Goal: Task Accomplishment & Management: Complete application form

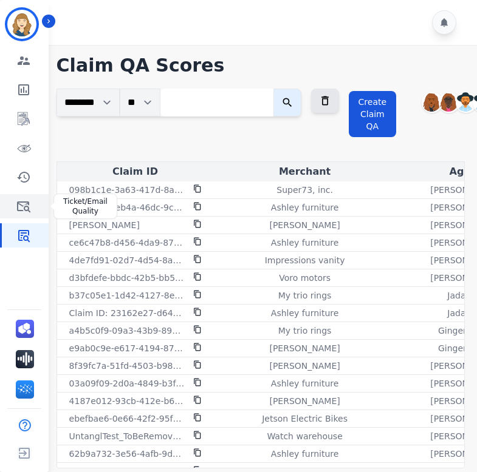
click at [24, 206] on icon "Sidebar" at bounding box center [23, 206] width 15 height 15
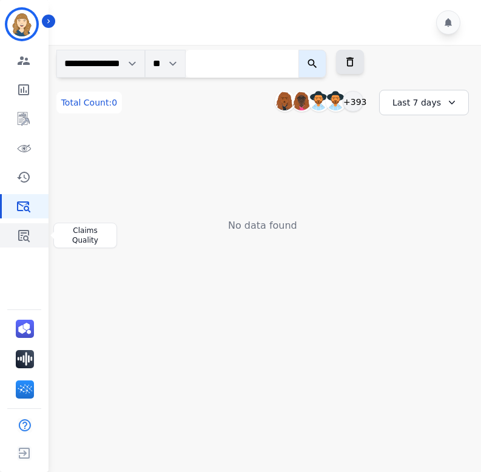
click at [22, 234] on icon "Sidebar" at bounding box center [23, 235] width 15 height 15
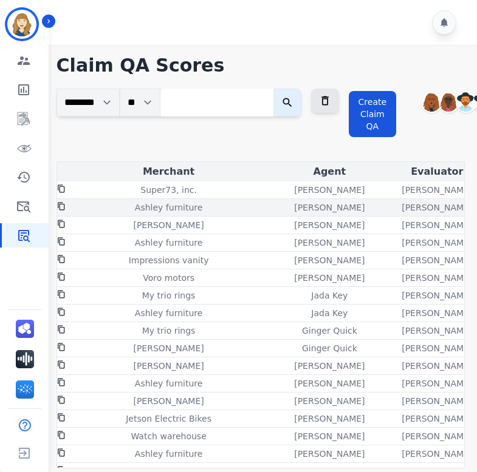
scroll to position [0, 177]
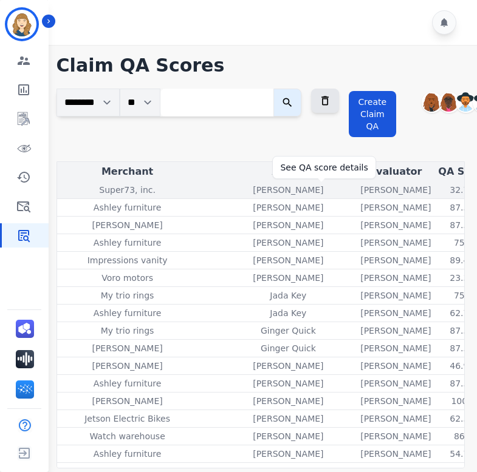
click at [435, 191] on div "32.7%" at bounding box center [462, 190] width 55 height 12
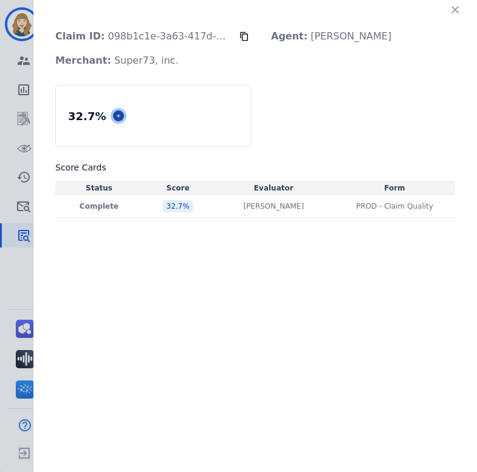
click at [117, 115] on icon at bounding box center [119, 116] width 4 height 4
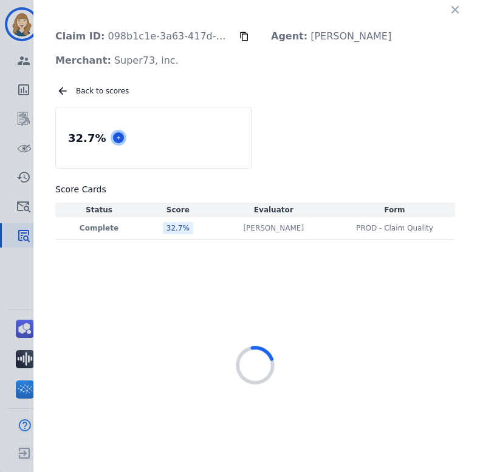
select select "*"
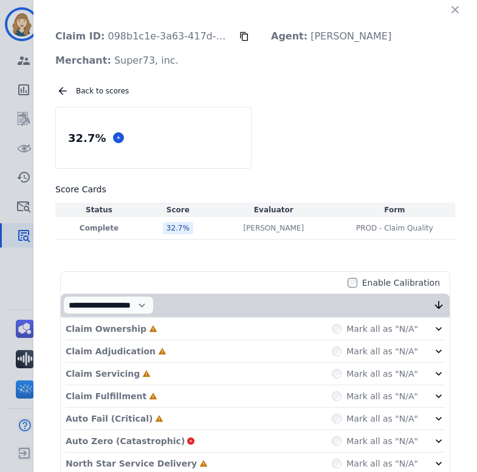
click at [454, 10] on icon "button" at bounding box center [455, 10] width 12 height 12
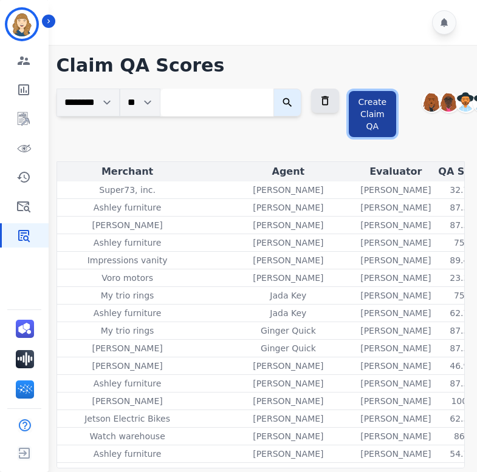
click at [393, 109] on button "Create Claim QA" at bounding box center [372, 114] width 48 height 46
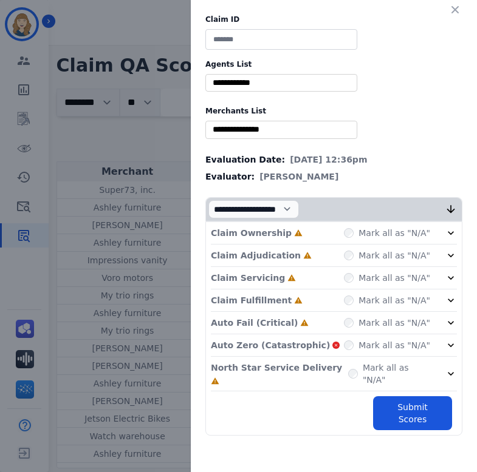
click at [283, 35] on input at bounding box center [281, 39] width 152 height 21
type input "****"
click at [263, 79] on input "selected options" at bounding box center [281, 82] width 146 height 13
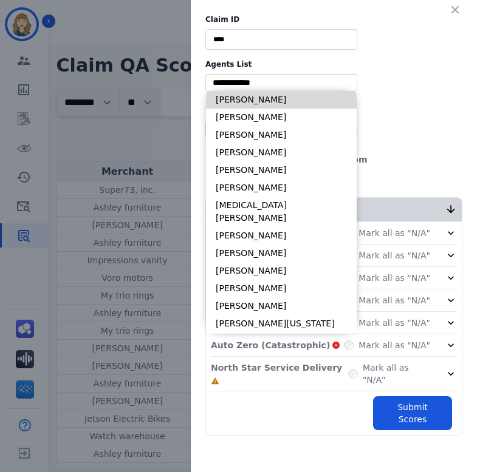
click at [263, 97] on li "[PERSON_NAME]" at bounding box center [281, 100] width 151 height 18
type input "**********"
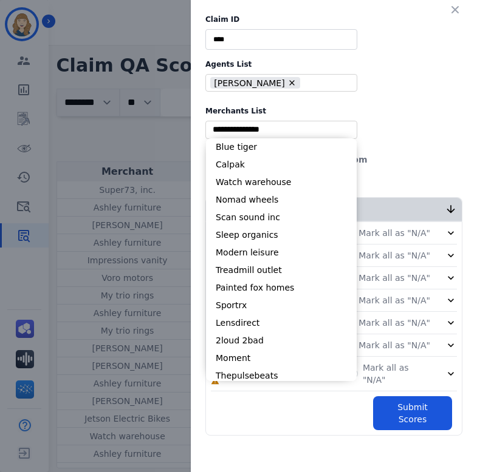
click at [265, 124] on input "selected options" at bounding box center [281, 129] width 146 height 13
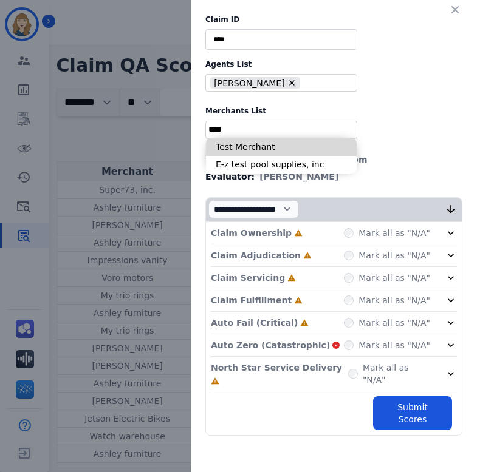
type input "****"
click at [265, 146] on li "Test Merchant" at bounding box center [281, 147] width 151 height 18
type input "**********"
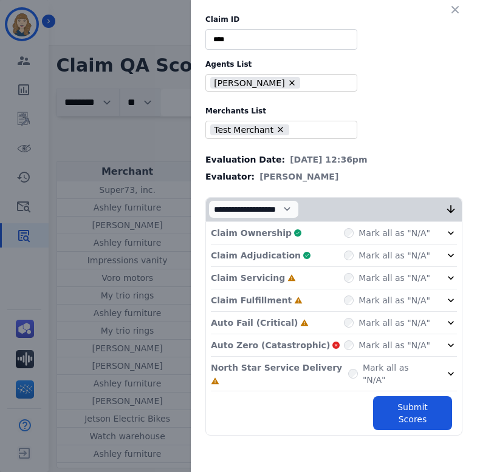
click at [353, 312] on div "Claim Servicing Incomplete Mark all as "N/A"" at bounding box center [334, 323] width 246 height 22
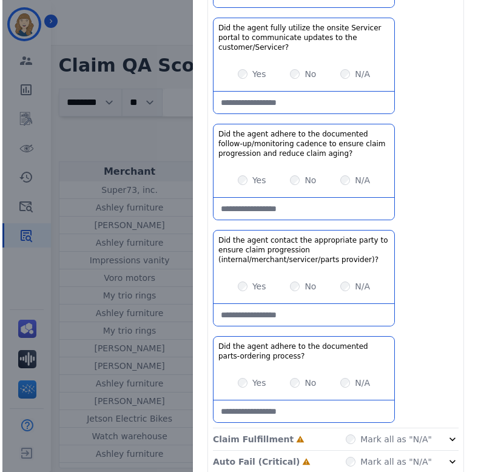
scroll to position [572, 0]
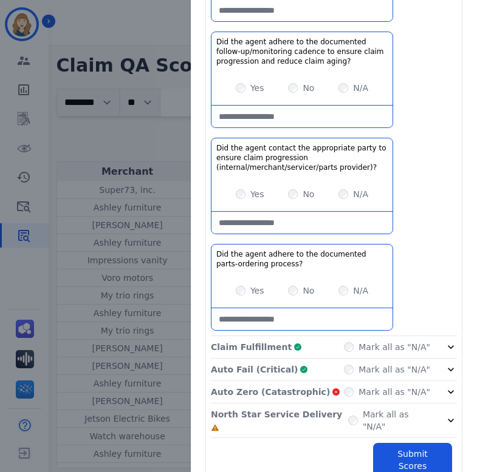
click at [350, 386] on div "Mark all as "N/A"" at bounding box center [387, 392] width 86 height 12
click at [405, 443] on button "Submit Scores" at bounding box center [412, 460] width 79 height 34
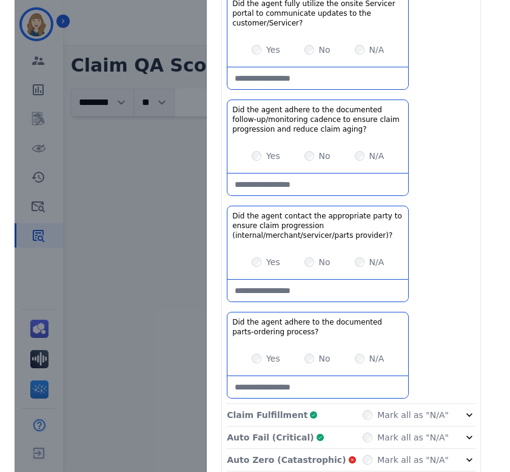
scroll to position [640, 0]
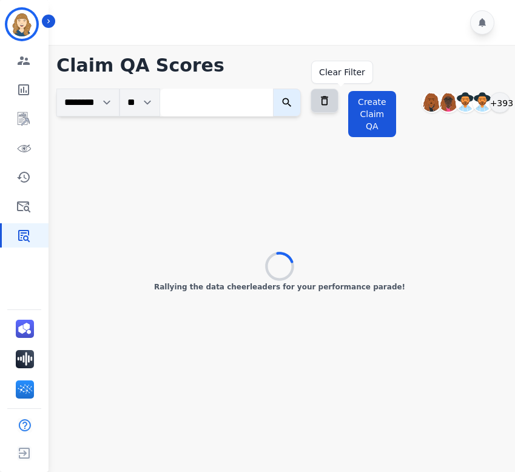
click at [331, 95] on icon at bounding box center [325, 101] width 12 height 12
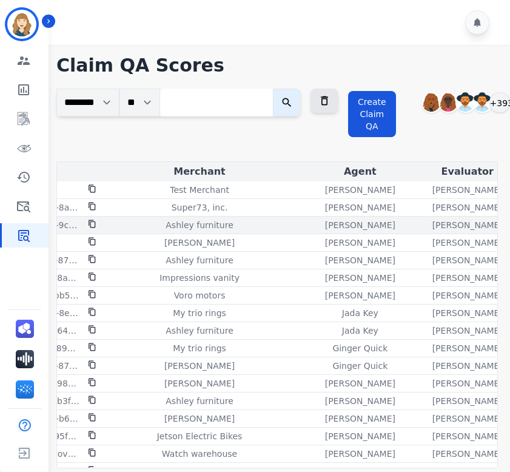
scroll to position [0, 144]
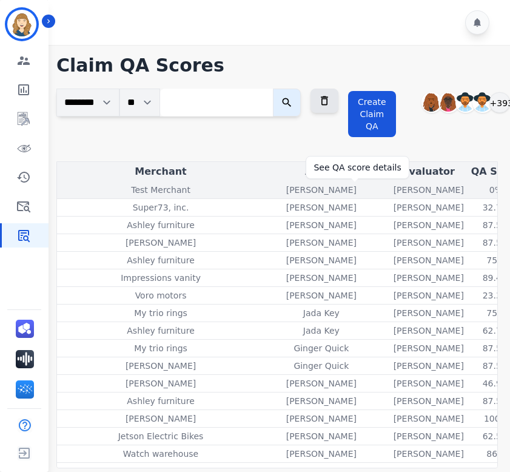
click at [469, 185] on div "0%" at bounding box center [496, 190] width 55 height 12
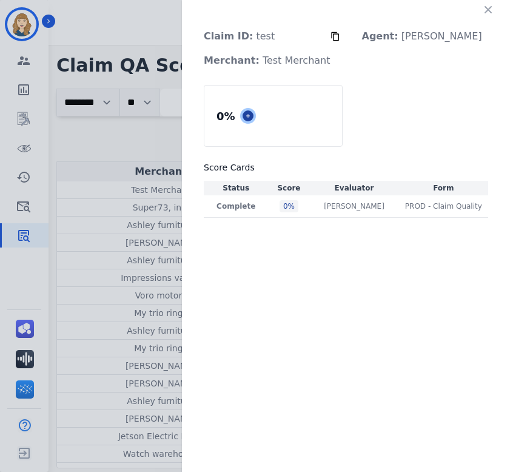
click at [251, 114] on icon at bounding box center [248, 116] width 6 height 6
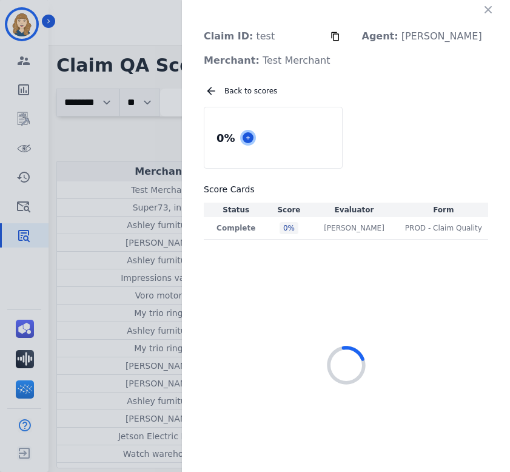
select select "*"
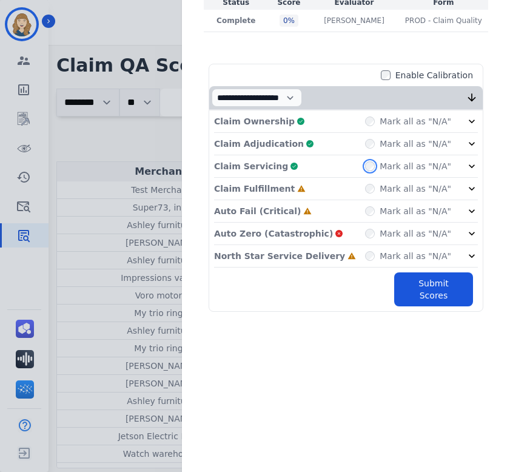
scroll to position [221, 0]
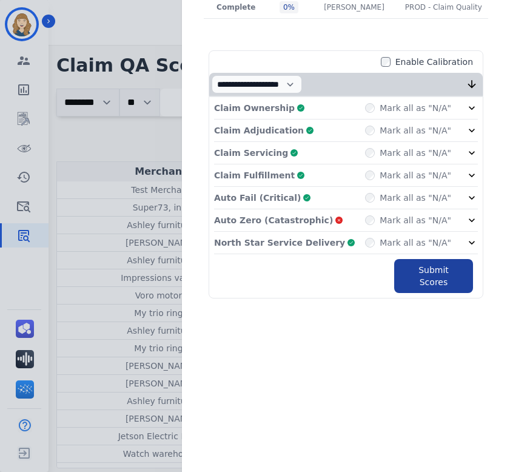
click at [444, 254] on div "North Star Service Delivery Complete Mark all as "N/A"" at bounding box center [346, 243] width 264 height 22
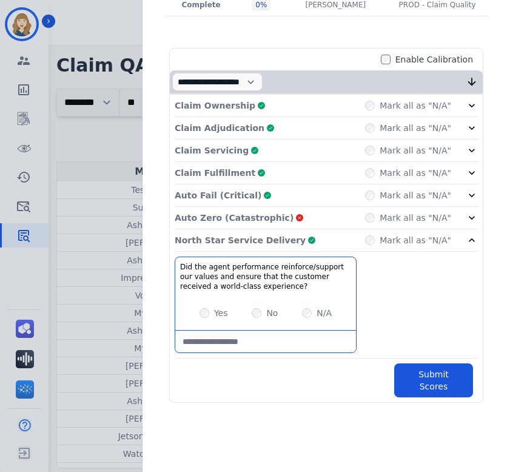
scroll to position [228, 0]
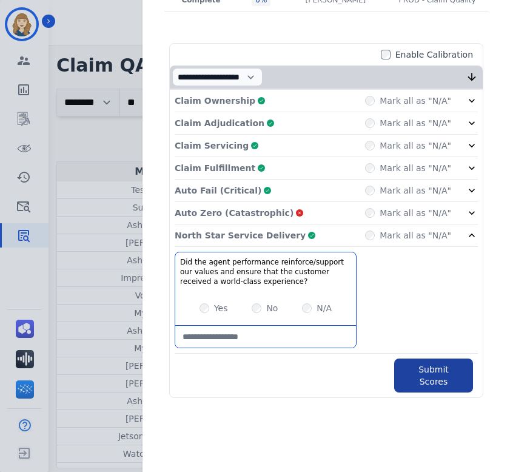
click at [444, 354] on div "Did the agent performance reinforce/support our values and ensure that the cust…" at bounding box center [327, 303] width 304 height 102
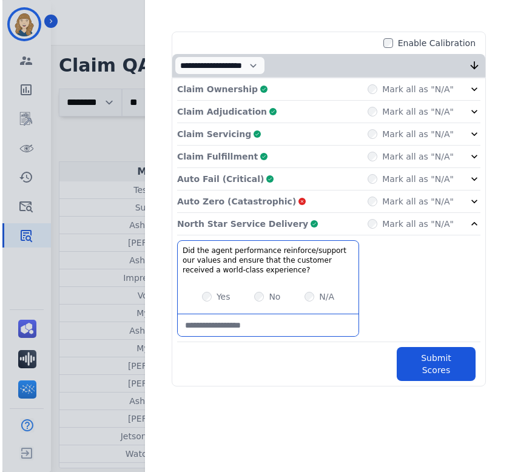
scroll to position [262, 0]
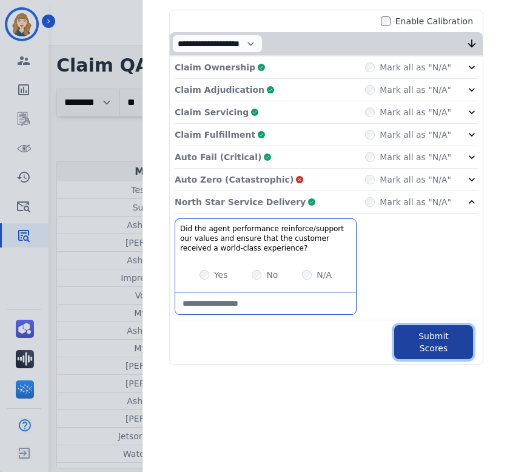
click at [416, 342] on button "Submit Scores" at bounding box center [434, 342] width 79 height 34
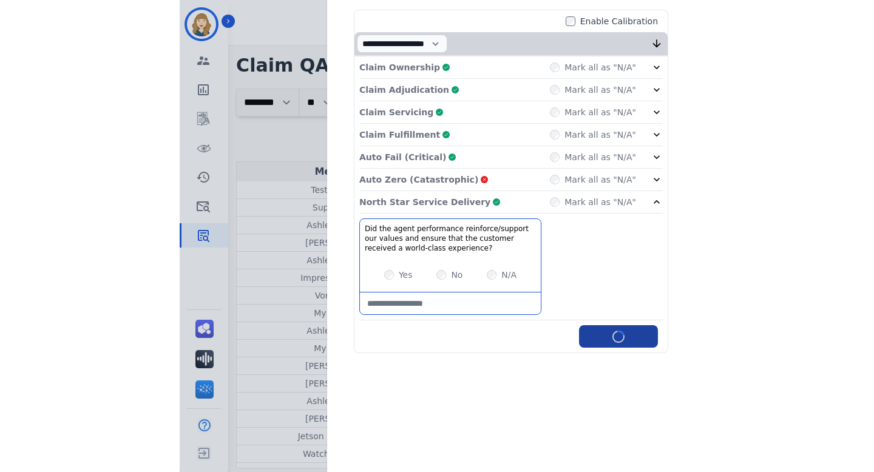
scroll to position [0, 0]
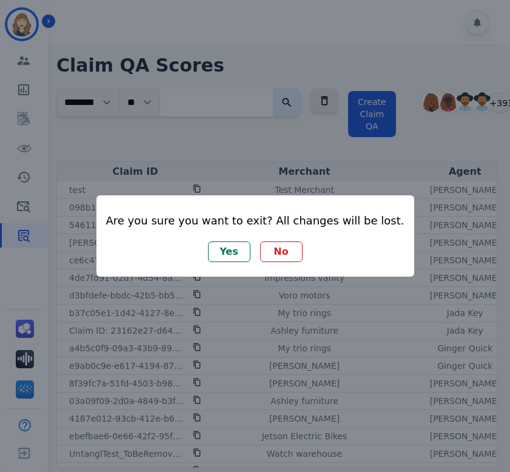
click at [229, 251] on button "Yes" at bounding box center [229, 252] width 42 height 21
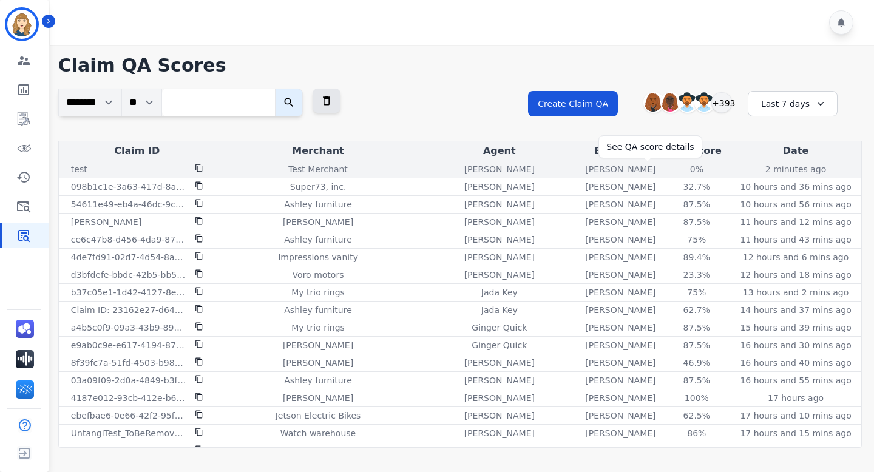
click at [670, 169] on div "0%" at bounding box center [697, 169] width 55 height 12
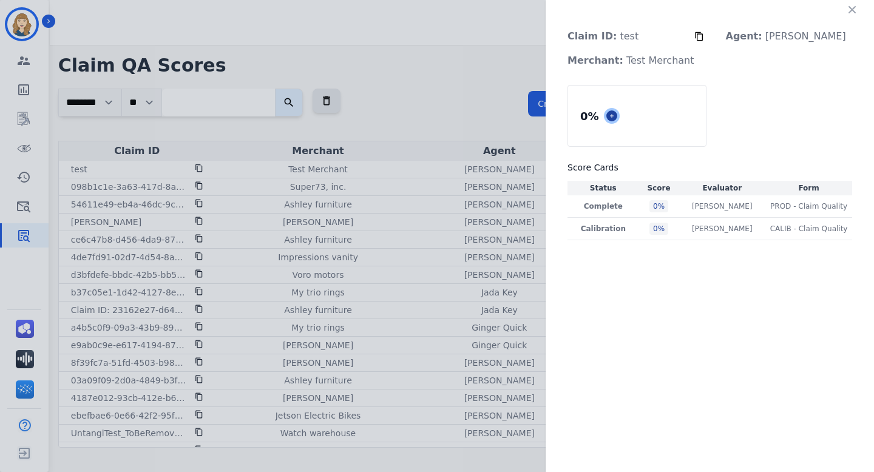
click at [615, 117] on icon at bounding box center [612, 116] width 6 height 6
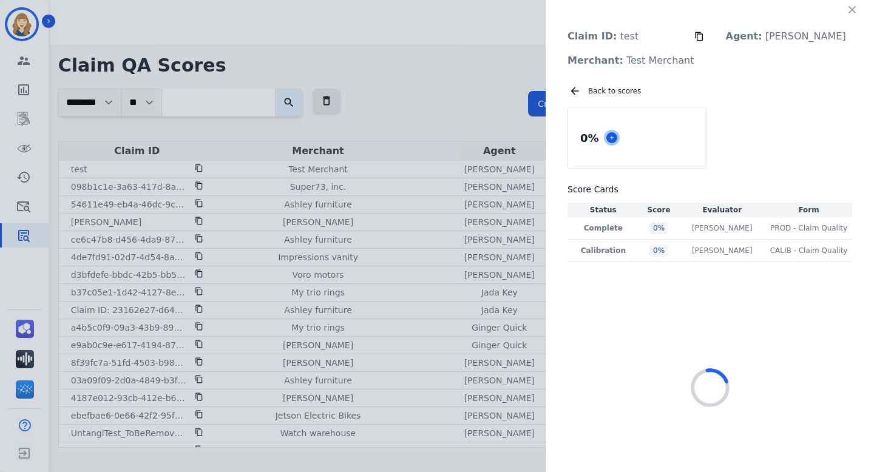
select select "*"
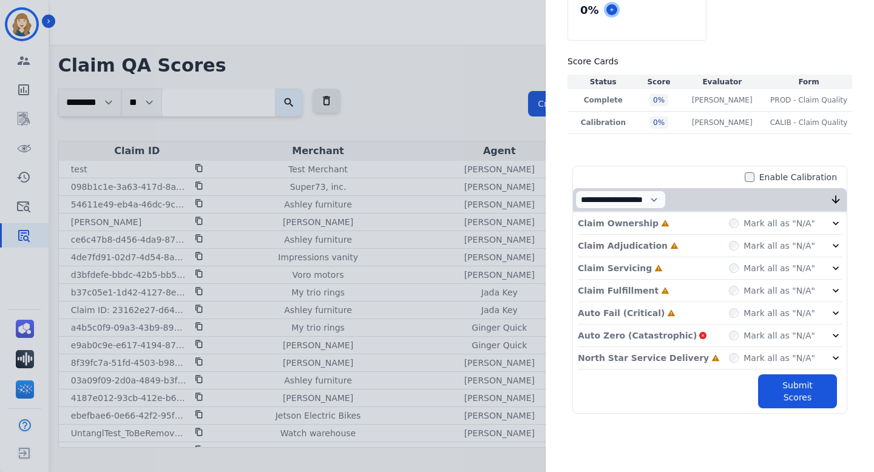
scroll to position [179, 0]
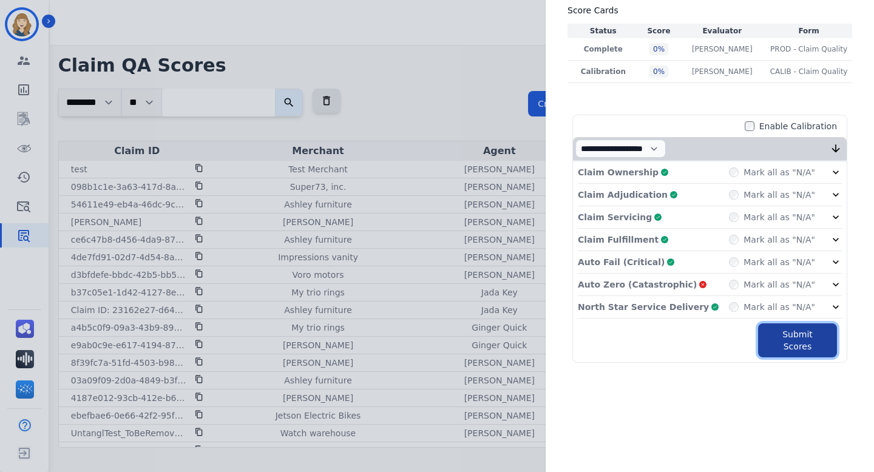
click at [789, 344] on button "Submit Scores" at bounding box center [797, 341] width 79 height 34
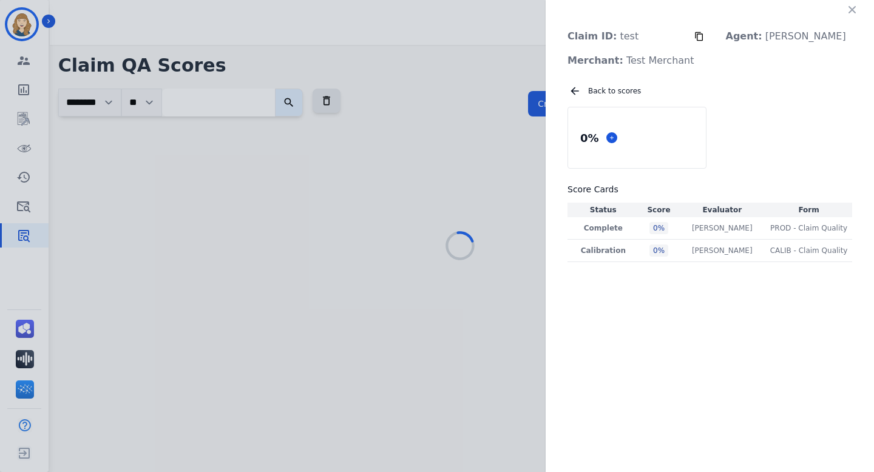
scroll to position [0, 0]
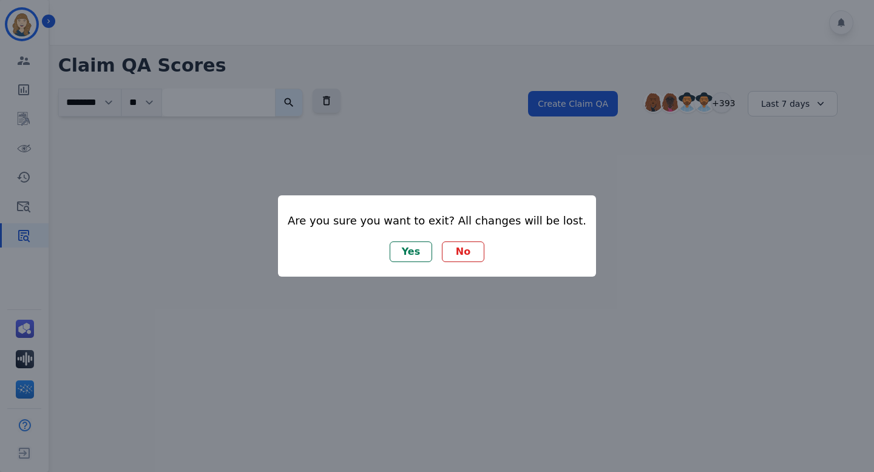
click at [461, 248] on button "No" at bounding box center [463, 252] width 42 height 21
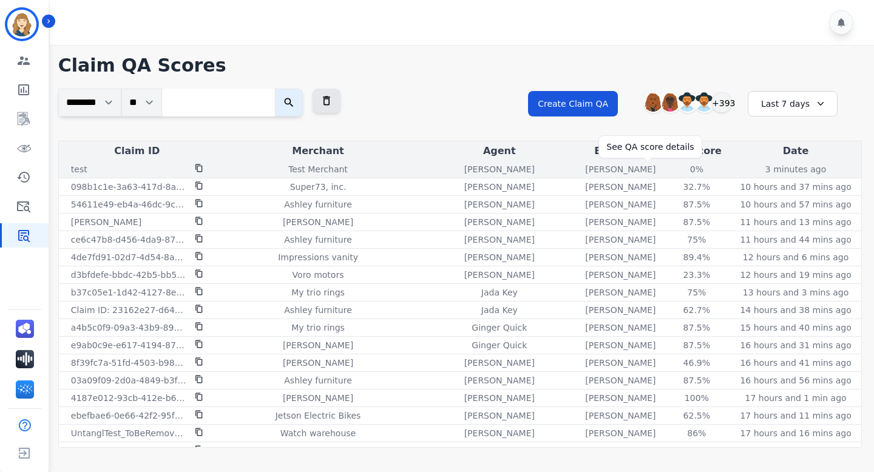
click at [670, 168] on div "0%" at bounding box center [697, 169] width 55 height 12
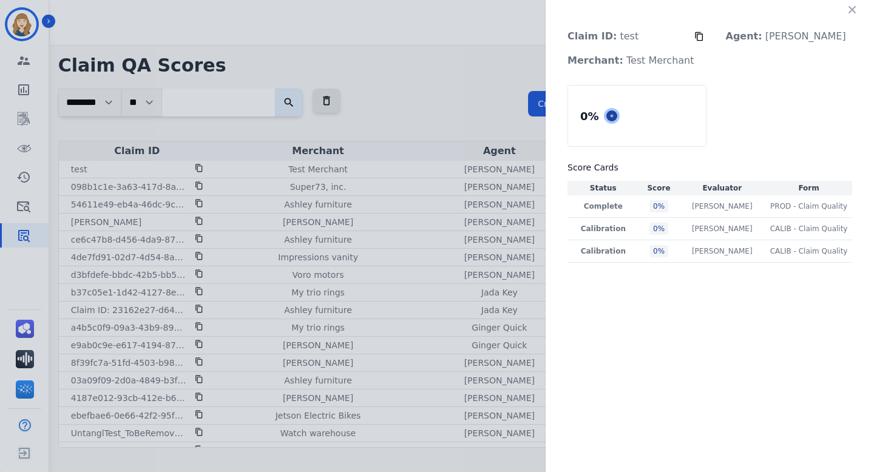
click at [615, 118] on icon at bounding box center [612, 116] width 6 height 6
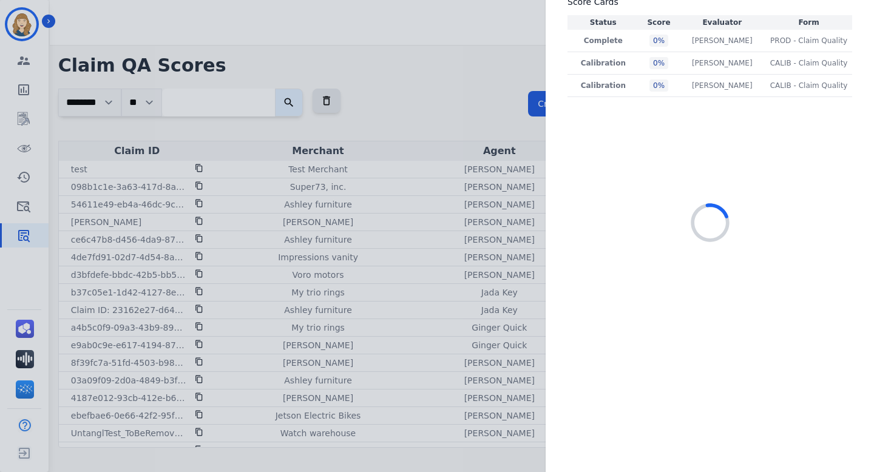
select select "*"
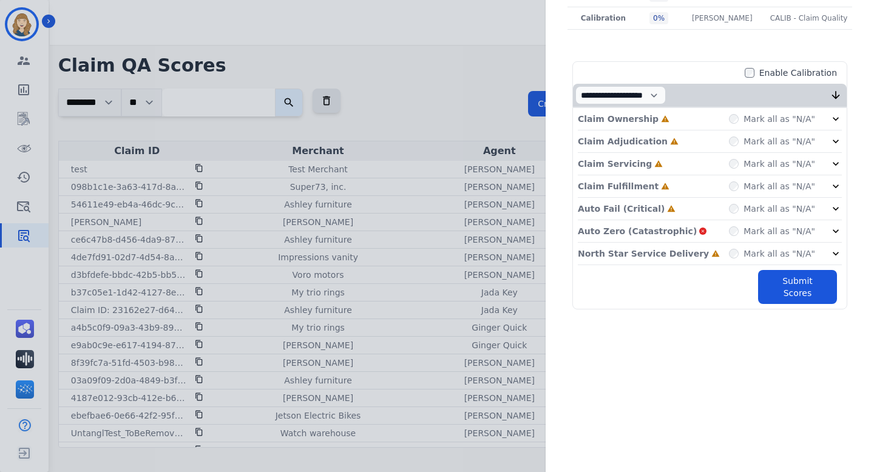
scroll to position [256, 0]
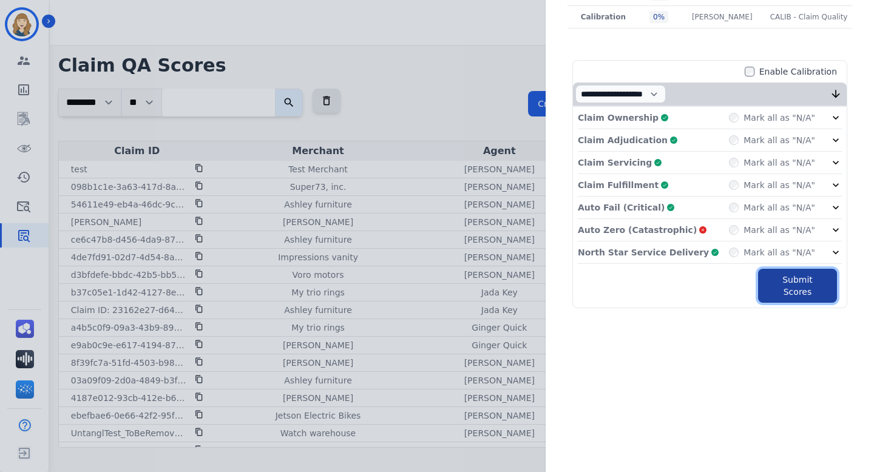
click at [782, 286] on button "Submit Scores" at bounding box center [797, 286] width 79 height 34
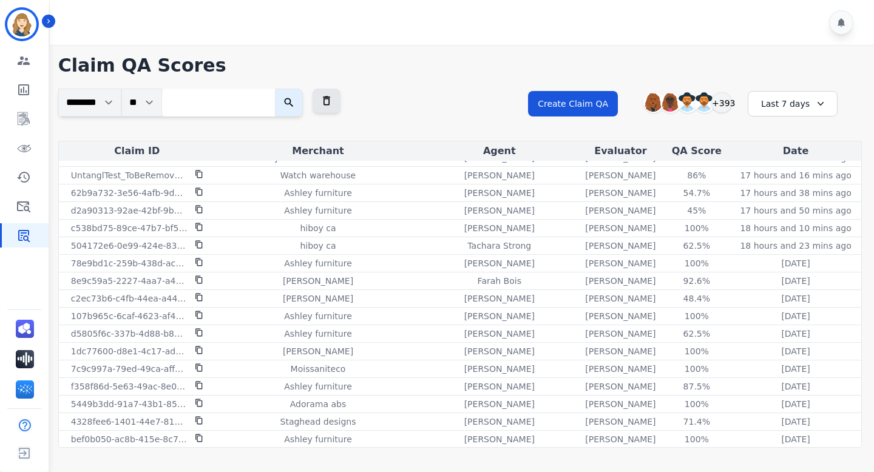
scroll to position [0, 0]
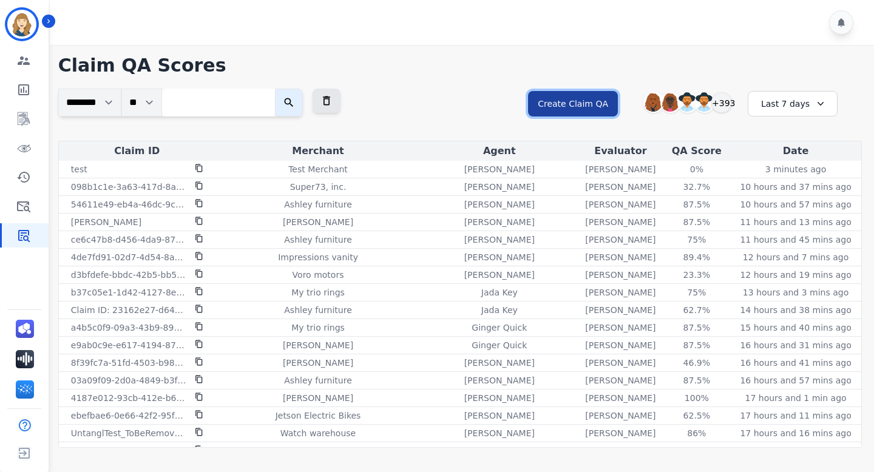
click at [568, 106] on button "Create Claim QA" at bounding box center [573, 103] width 90 height 25
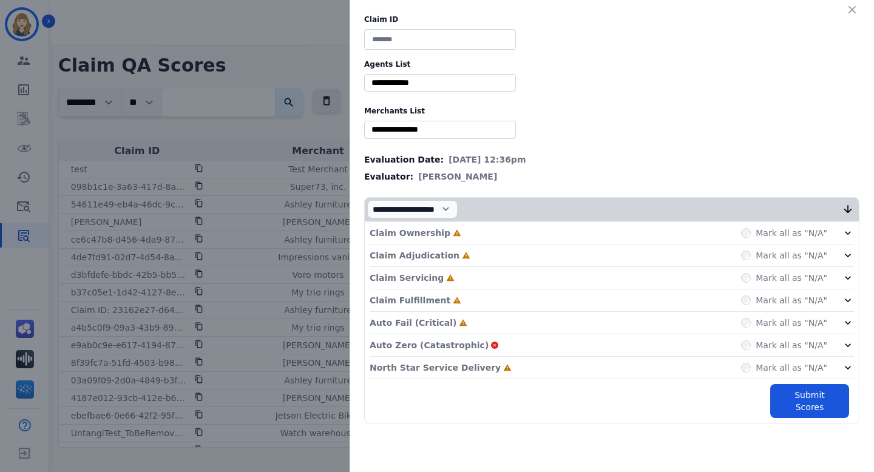
click at [453, 45] on input at bounding box center [440, 39] width 152 height 21
type input "****"
click at [442, 83] on input "selected options" at bounding box center [440, 82] width 146 height 13
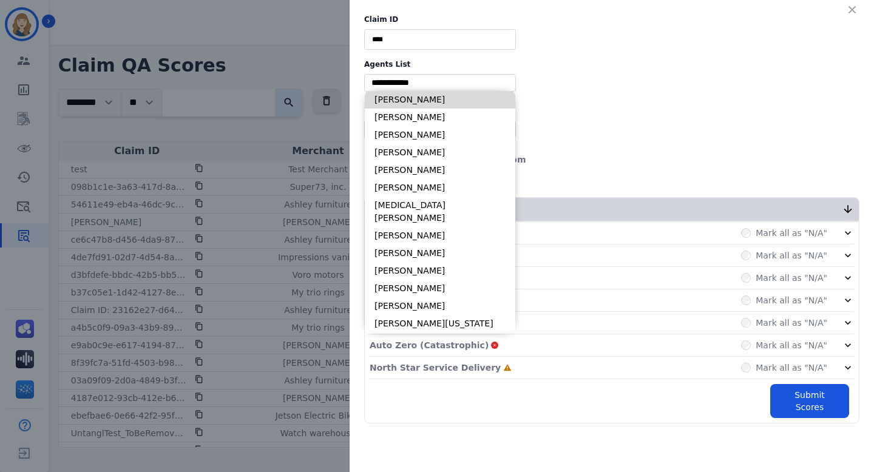
click at [436, 97] on li "[PERSON_NAME]" at bounding box center [440, 100] width 151 height 18
type input "**********"
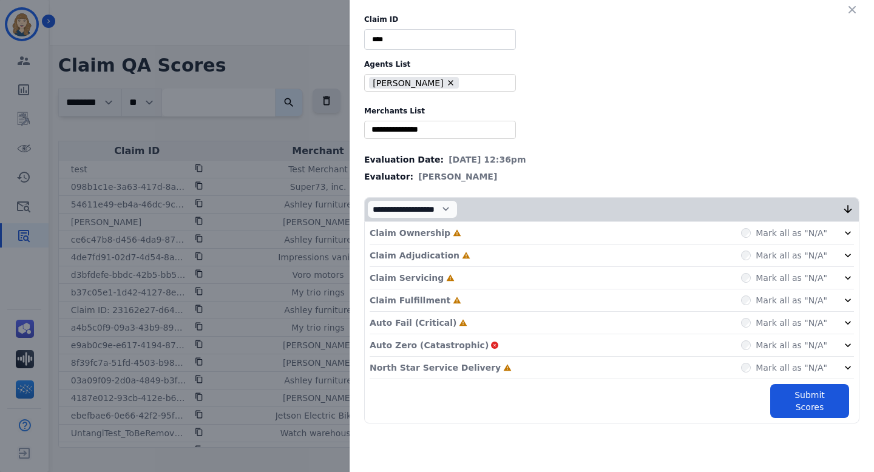
click at [427, 129] on input "selected options" at bounding box center [440, 129] width 146 height 13
type input "****"
click at [432, 138] on li "Test Merchant" at bounding box center [440, 147] width 151 height 18
type input "**********"
click at [455, 209] on select "**********" at bounding box center [412, 209] width 90 height 18
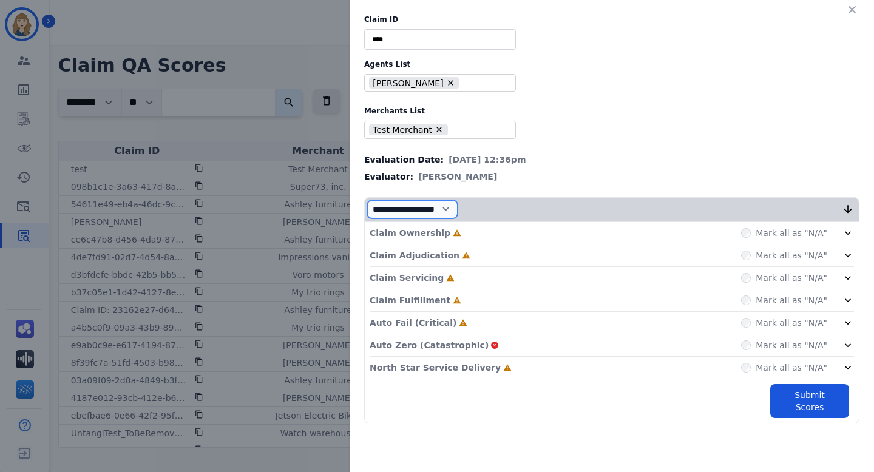
select select "*"
click at [367, 219] on select "**********" at bounding box center [412, 209] width 90 height 18
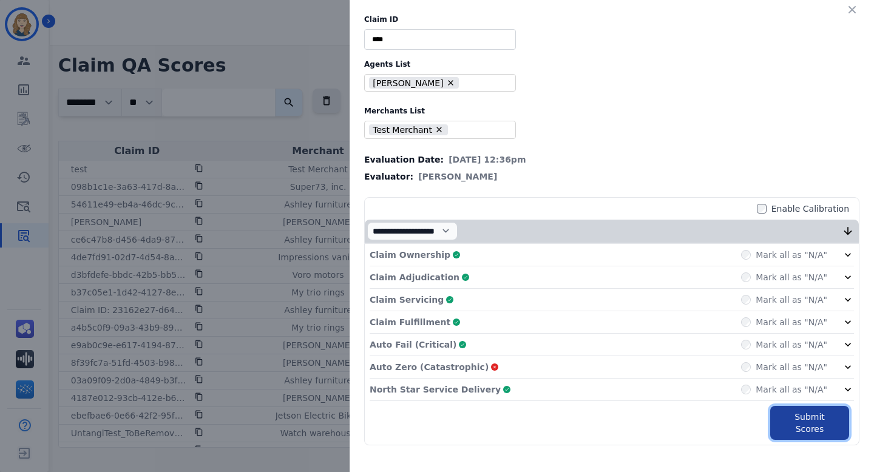
click at [795, 422] on button "Submit Scores" at bounding box center [809, 423] width 79 height 34
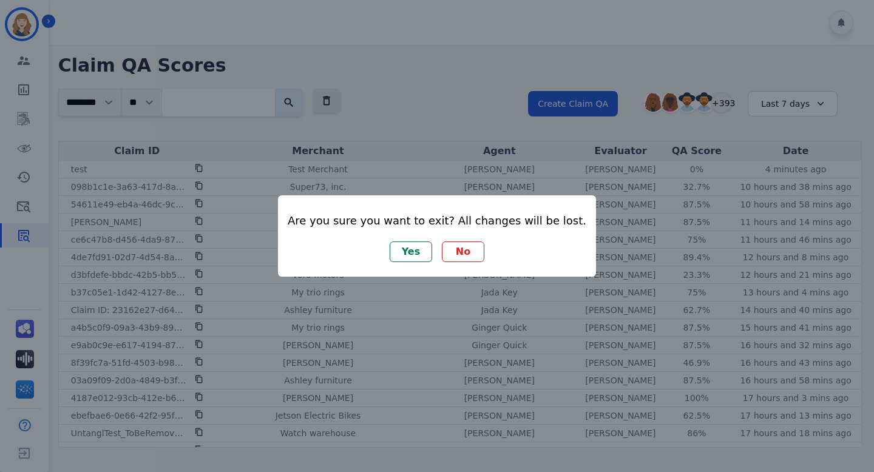
click at [413, 252] on button "Yes" at bounding box center [411, 252] width 42 height 21
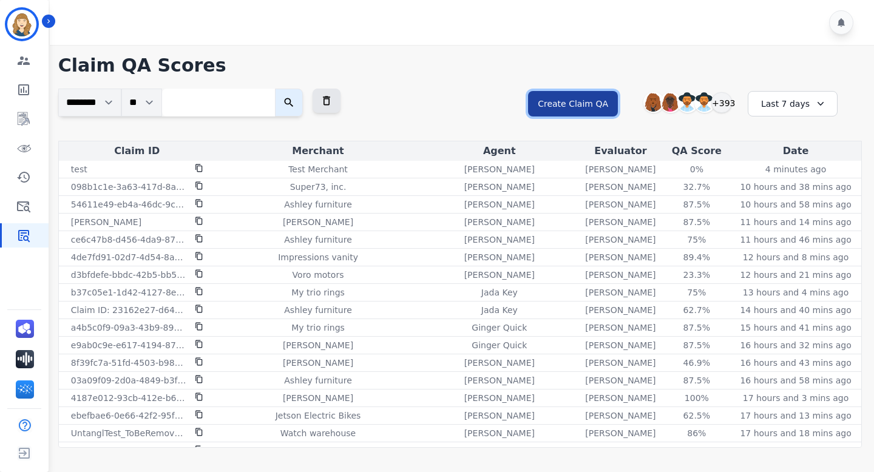
click at [577, 109] on button "Create Claim QA" at bounding box center [573, 103] width 90 height 25
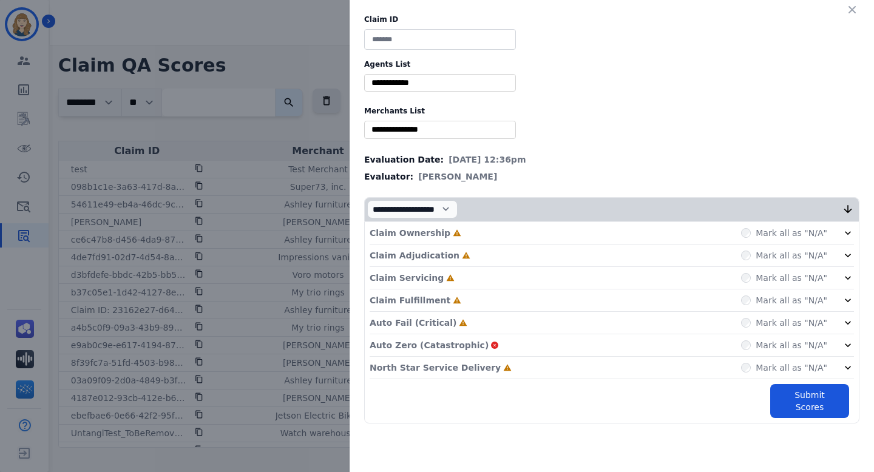
click at [451, 39] on input at bounding box center [440, 39] width 152 height 21
type input "****"
click at [429, 81] on input "selected options" at bounding box center [440, 82] width 146 height 13
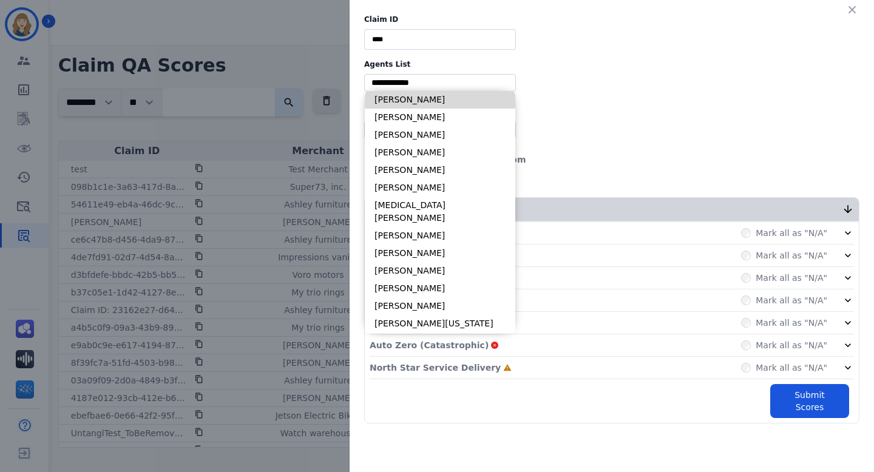
click at [423, 107] on li "[PERSON_NAME]" at bounding box center [440, 100] width 151 height 18
type input "**********"
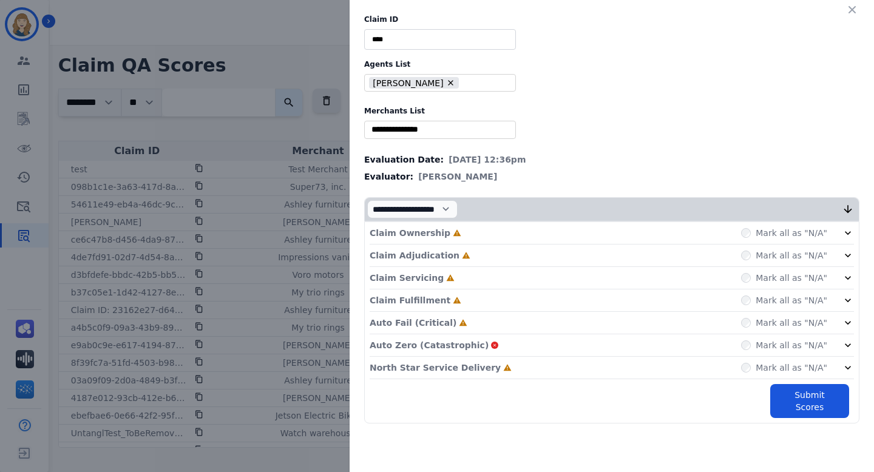
click at [413, 132] on input "selected options" at bounding box center [440, 129] width 146 height 13
type input "****"
click at [402, 146] on li "Test Merchant" at bounding box center [440, 147] width 151 height 18
type input "**********"
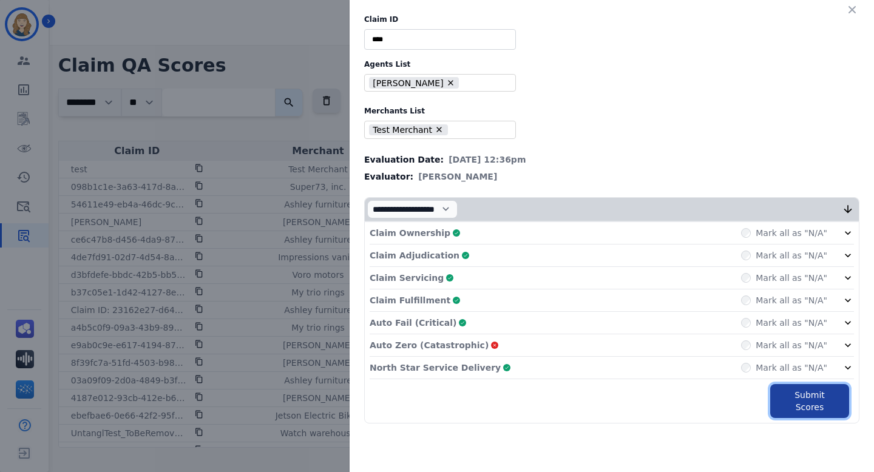
click at [775, 385] on button "Submit Scores" at bounding box center [809, 401] width 79 height 34
